Goal: Check status: Check status

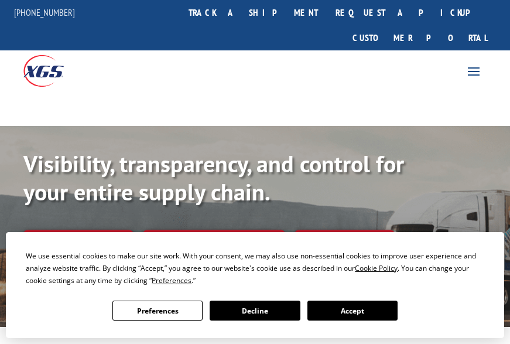
click at [345, 313] on button "Accept" at bounding box center [352, 310] width 90 height 20
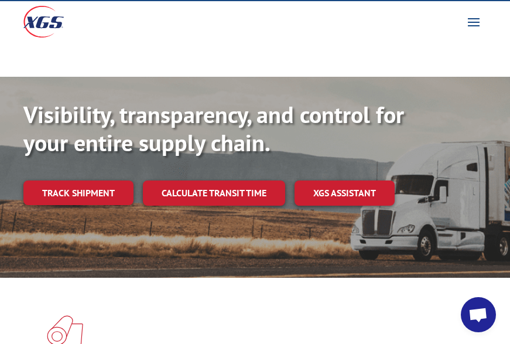
scroll to position [105, 0]
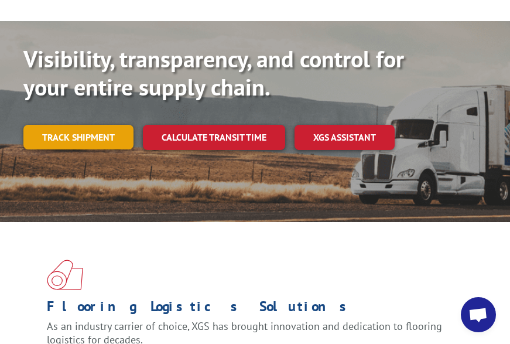
click at [71, 125] on link "Track shipment" at bounding box center [78, 137] width 110 height 25
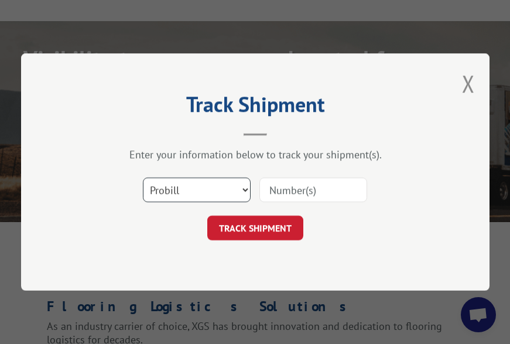
click at [188, 186] on select "Select category... Probill BOL PO" at bounding box center [197, 189] width 108 height 25
click at [338, 269] on div "Track Shipment Enter your information below to track your shipment(s). Select c…" at bounding box center [255, 171] width 468 height 237
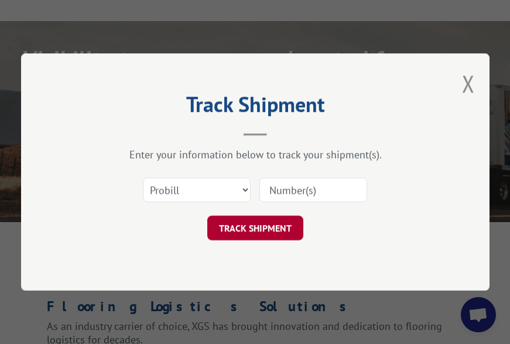
click at [273, 231] on button "TRACK SHIPMENT" at bounding box center [255, 227] width 96 height 25
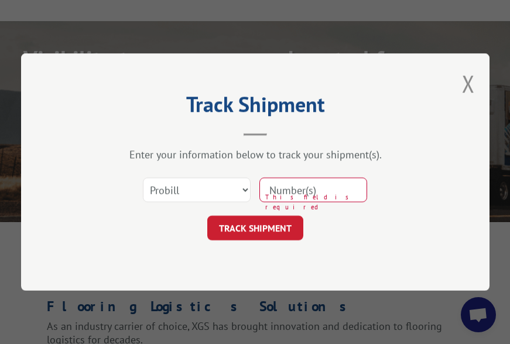
click at [297, 180] on input at bounding box center [313, 189] width 108 height 25
paste input "47573682"
type input "47573682"
click at [259, 226] on button "TRACK SHIPMENT" at bounding box center [255, 227] width 96 height 25
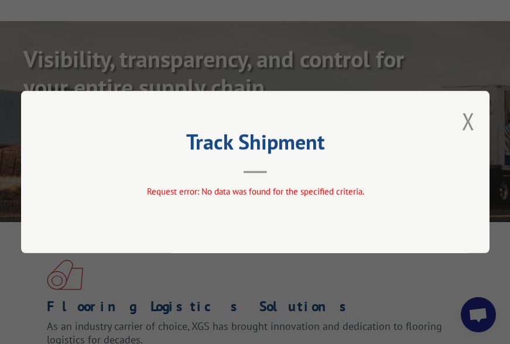
click at [479, 115] on div "Track Shipment Request error: No data was found for the specified criteria." at bounding box center [255, 172] width 468 height 162
click at [472, 118] on button "Close modal" at bounding box center [468, 120] width 13 height 31
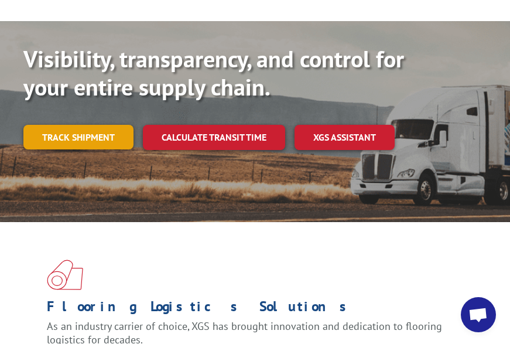
click at [94, 125] on link "Track shipment" at bounding box center [78, 137] width 110 height 25
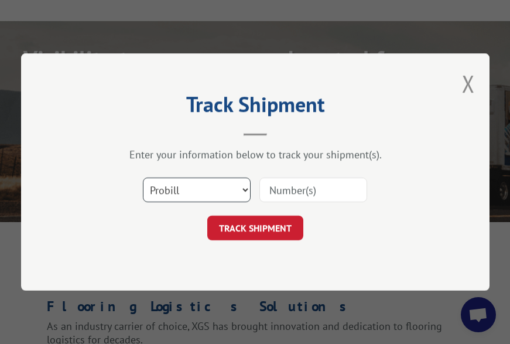
click at [169, 187] on select "Select category... Probill BOL PO" at bounding box center [197, 189] width 108 height 25
select select "po"
click at [143, 177] on select "Select category... Probill BOL PO" at bounding box center [197, 189] width 108 height 25
click at [297, 194] on input at bounding box center [313, 189] width 108 height 25
paste input "47573682"
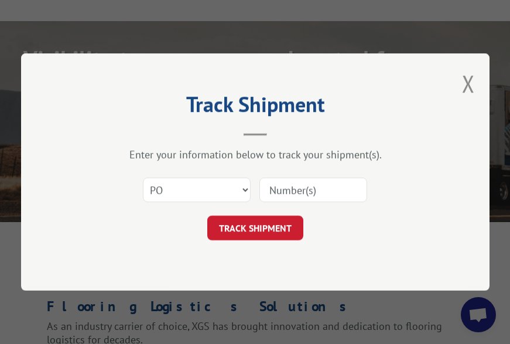
type input "47573682"
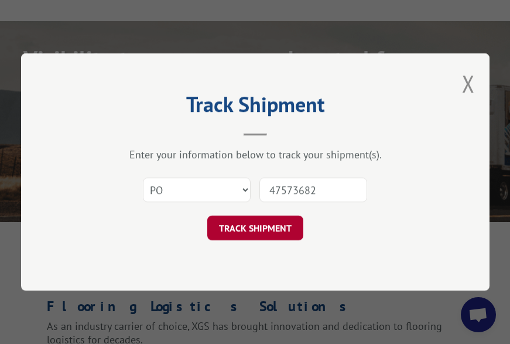
click at [280, 225] on button "TRACK SHIPMENT" at bounding box center [255, 227] width 96 height 25
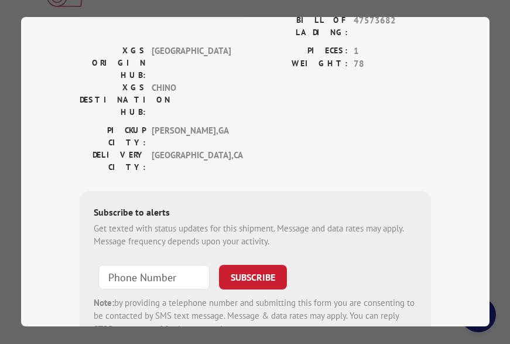
scroll to position [169, 0]
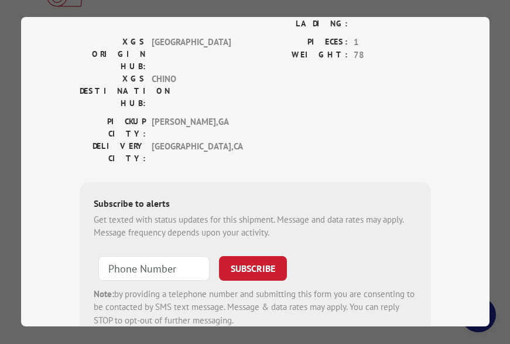
type input "+1 (___) ___-____"
click at [132, 256] on input "+1 (___) ___-____" at bounding box center [153, 268] width 111 height 25
click at [136, 256] on input "+1 (___) ___-____" at bounding box center [153, 268] width 111 height 25
click at [143, 256] on input "+1 (___) ___-____" at bounding box center [153, 268] width 111 height 25
paste input "30-5793"
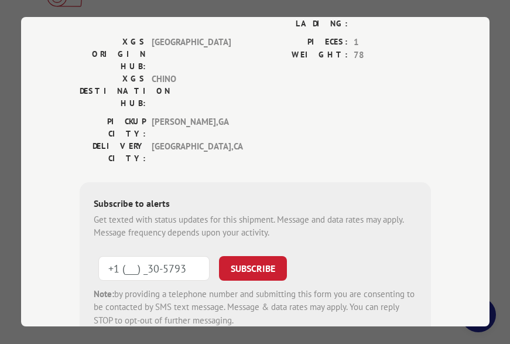
drag, startPoint x: 193, startPoint y: 193, endPoint x: 92, endPoint y: 191, distance: 100.7
click at [94, 249] on form "+1 (___) _30-5793 SUBSCRIBE Note: by providing a telephone number and submittin…" at bounding box center [255, 288] width 323 height 78
type input "[PHONE_NUMBER]"
click at [256, 256] on button "SUBSCRIBE" at bounding box center [253, 268] width 68 height 25
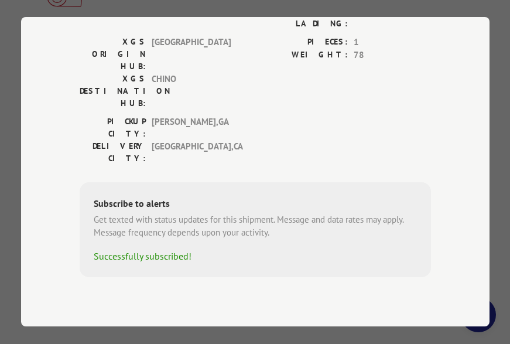
scroll to position [123, 0]
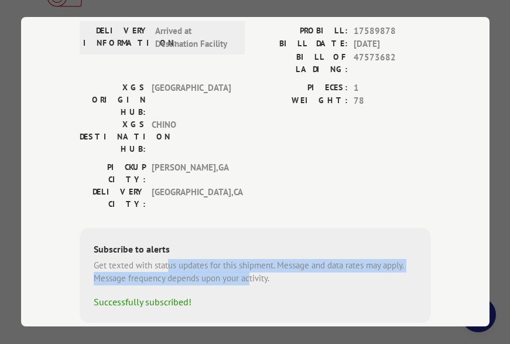
drag, startPoint x: 208, startPoint y: 199, endPoint x: 258, endPoint y: 207, distance: 50.3
click at [246, 259] on div "Get texted with status updates for this shipment. Message and data rates may ap…" at bounding box center [255, 272] width 323 height 26
click at [265, 259] on div "Get texted with status updates for this shipment. Message and data rates may ap…" at bounding box center [255, 272] width 323 height 26
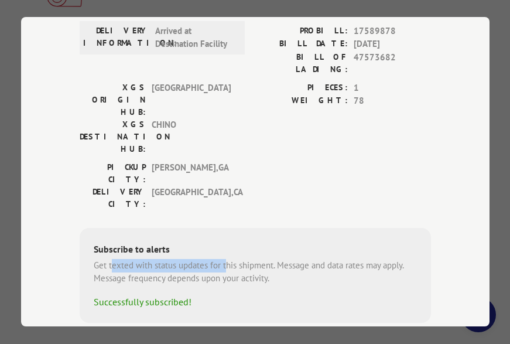
drag, startPoint x: 106, startPoint y: 186, endPoint x: 222, endPoint y: 197, distance: 116.4
click at [222, 259] on div "Get texted with status updates for this shipment. Message and data rates may ap…" at bounding box center [255, 272] width 323 height 26
click at [221, 259] on div "Get texted with status updates for this shipment. Message and data rates may ap…" at bounding box center [255, 272] width 323 height 26
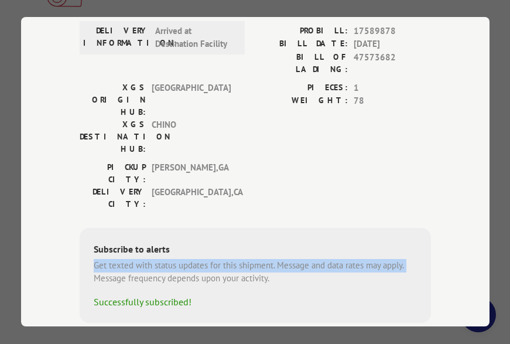
click at [221, 259] on div "Get texted with status updates for this shipment. Message and data rates may ap…" at bounding box center [255, 272] width 323 height 26
click at [304, 259] on div "Get texted with status updates for this shipment. Message and data rates may ap…" at bounding box center [255, 272] width 323 height 26
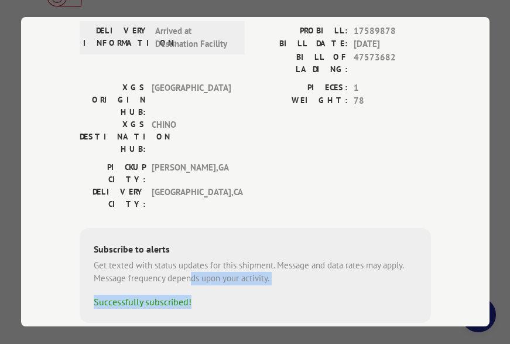
drag, startPoint x: 257, startPoint y: 213, endPoint x: 268, endPoint y: 217, distance: 11.9
click at [268, 228] on div "Subscribe to alerts Get texted with status updates for this shipment. Message a…" at bounding box center [255, 275] width 351 height 95
click at [270, 294] on div "Successfully subscribed!" at bounding box center [255, 301] width 323 height 14
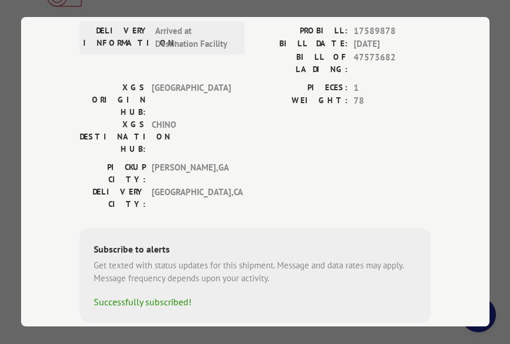
click at [330, 294] on div "Successfully subscribed!" at bounding box center [255, 301] width 323 height 14
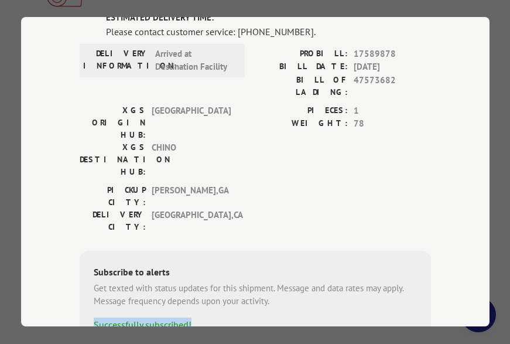
scroll to position [0, 0]
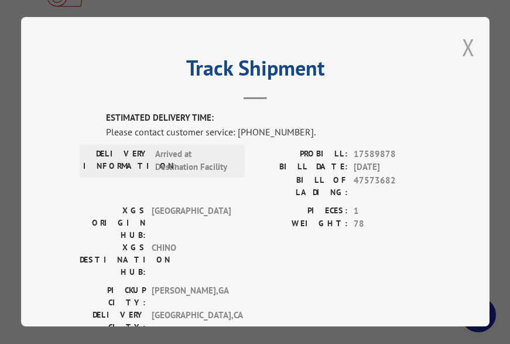
drag, startPoint x: 468, startPoint y: 50, endPoint x: 476, endPoint y: 70, distance: 21.9
click at [469, 49] on button "Close modal" at bounding box center [468, 47] width 13 height 31
